Goal: Find specific page/section: Find specific page/section

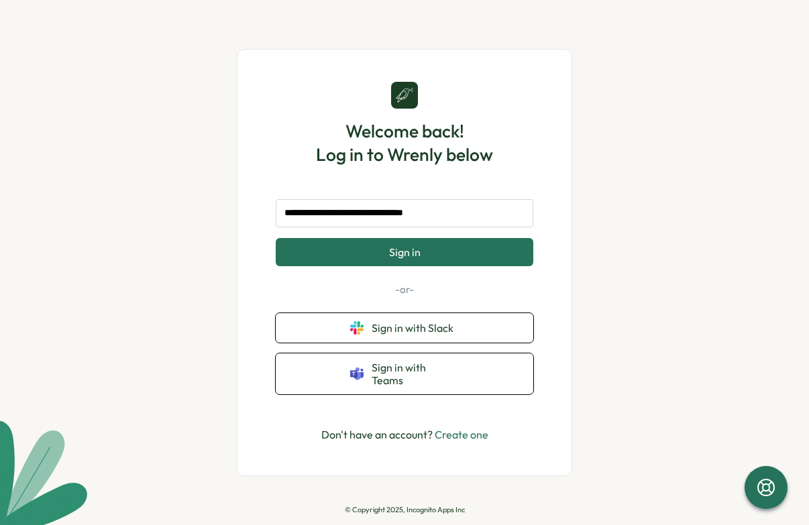
type input "**********"
click at [341, 259] on button "Sign in" at bounding box center [405, 252] width 258 height 28
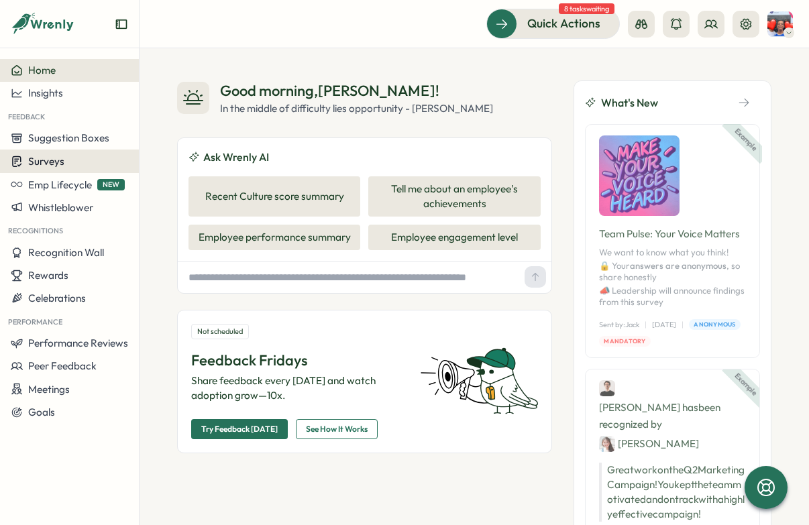
click at [64, 160] on div "Surveys" at bounding box center [69, 161] width 117 height 13
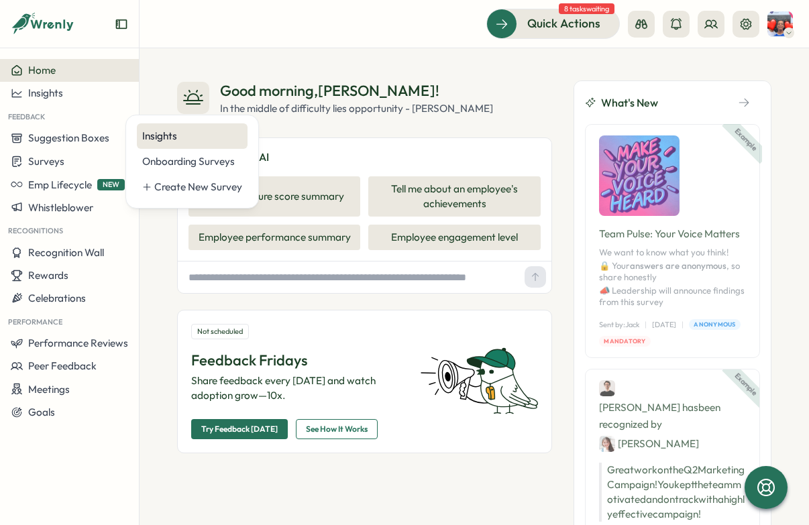
click at [174, 135] on div "Insights" at bounding box center [192, 136] width 100 height 15
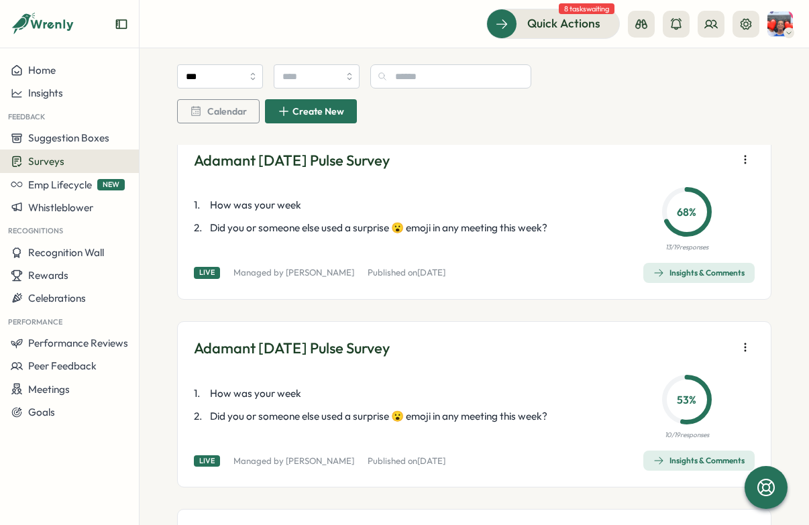
scroll to position [465, 0]
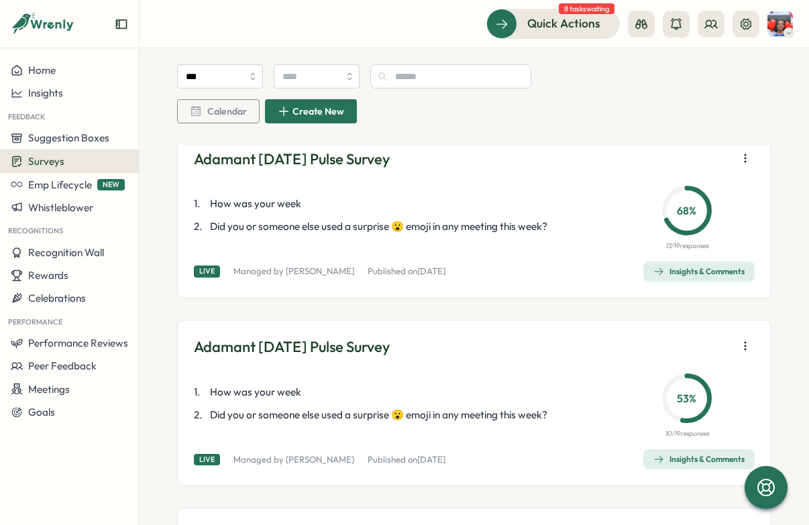
click at [689, 268] on div "Insights & Comments" at bounding box center [698, 271] width 91 height 11
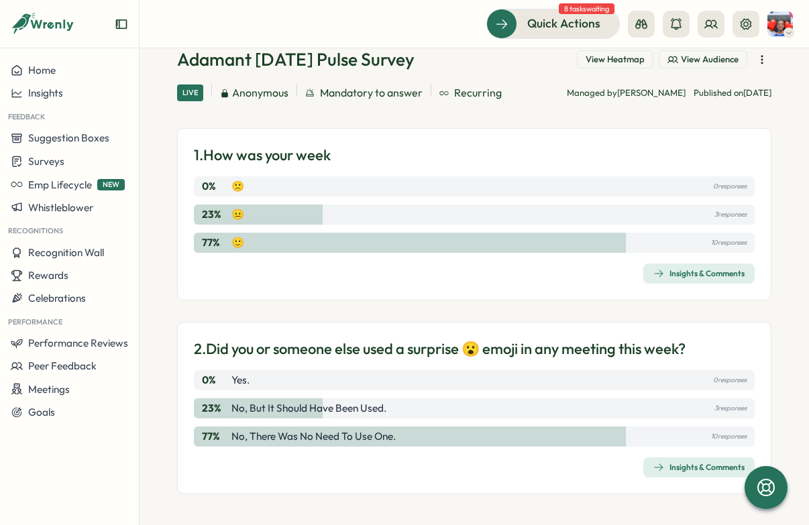
scroll to position [66, 0]
click at [661, 467] on div "Insights & Comments" at bounding box center [698, 468] width 91 height 11
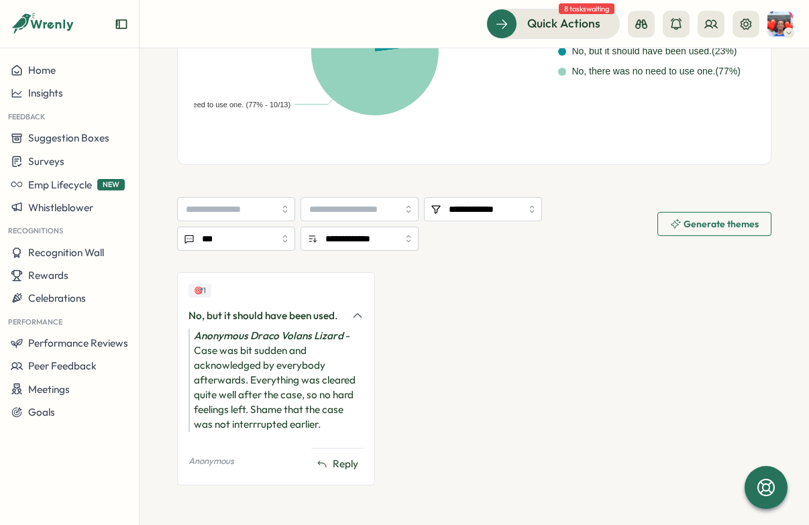
scroll to position [445, 0]
